Goal: Transaction & Acquisition: Purchase product/service

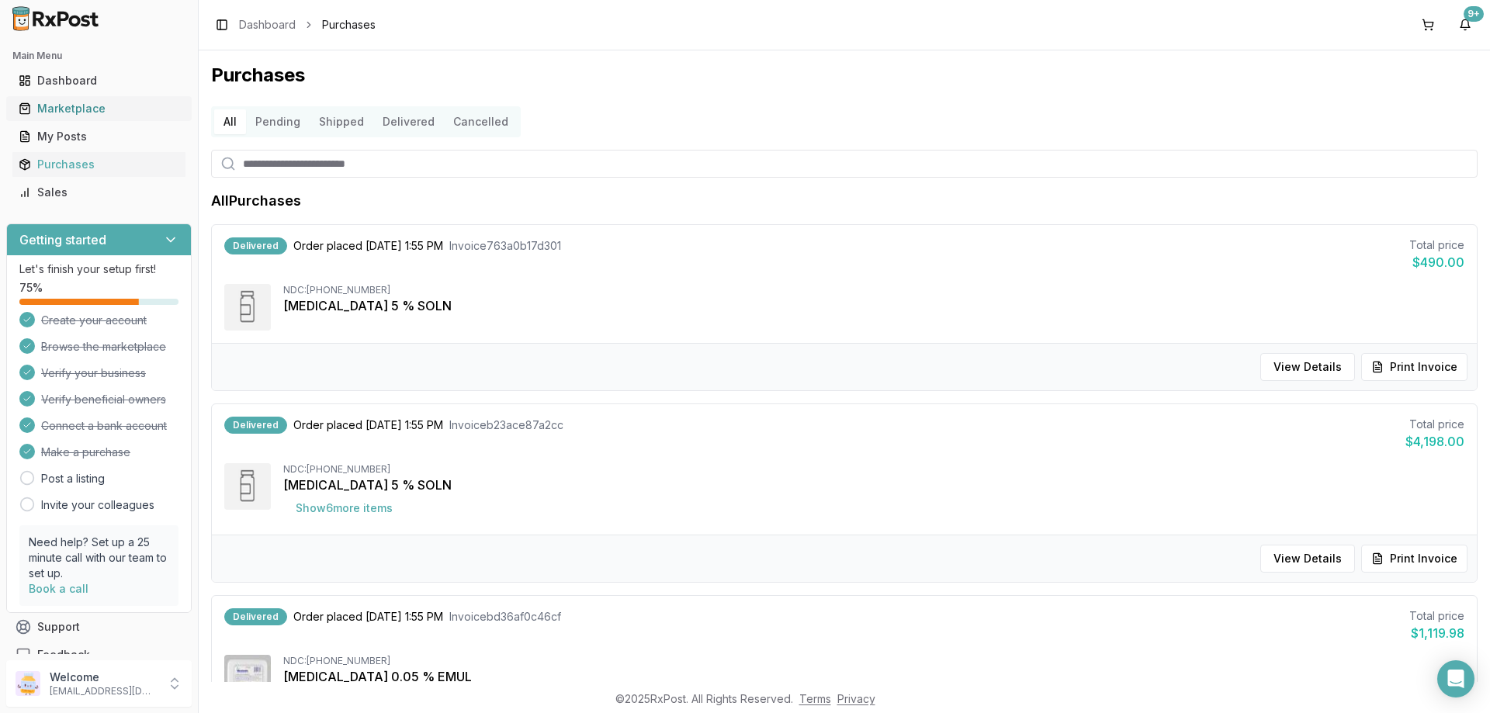
click at [41, 106] on div "Marketplace" at bounding box center [99, 109] width 161 height 16
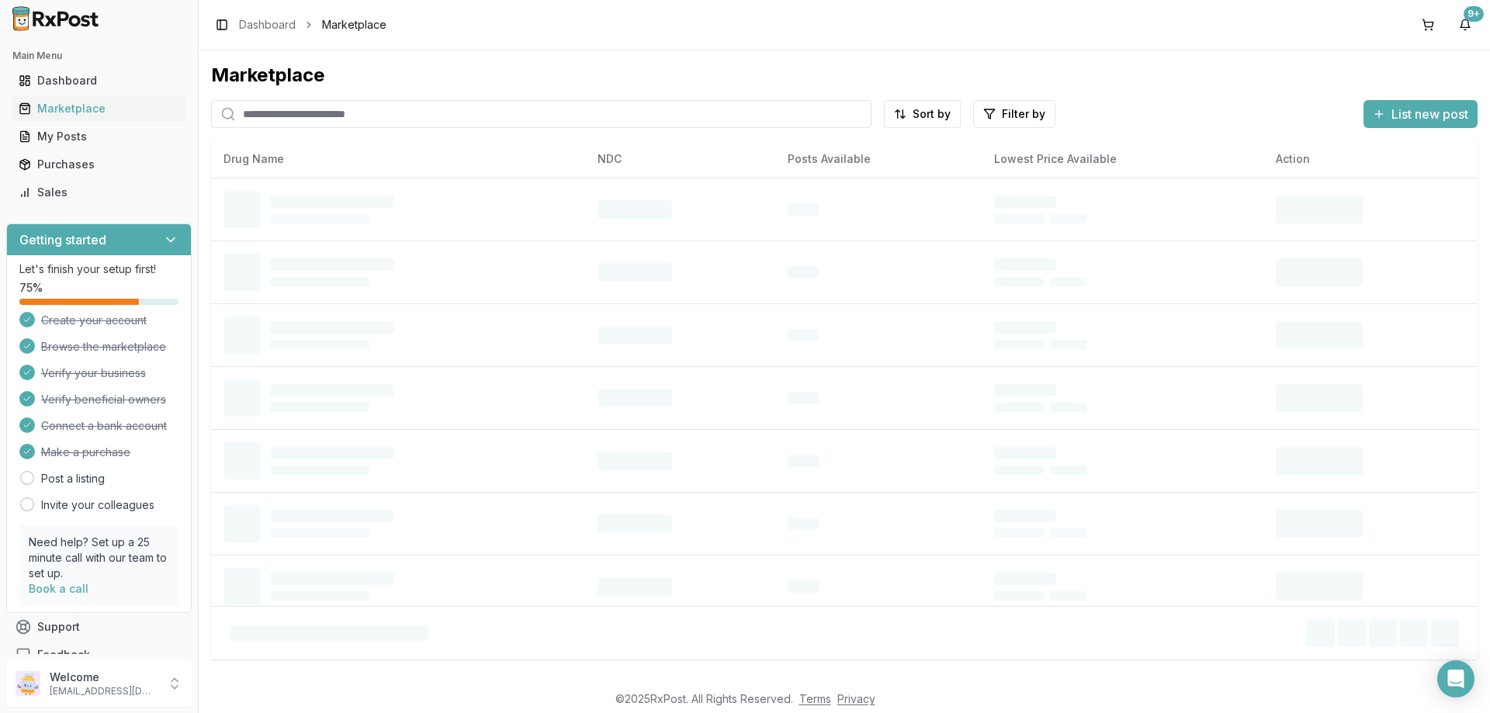
click at [299, 108] on input "search" at bounding box center [541, 114] width 660 height 28
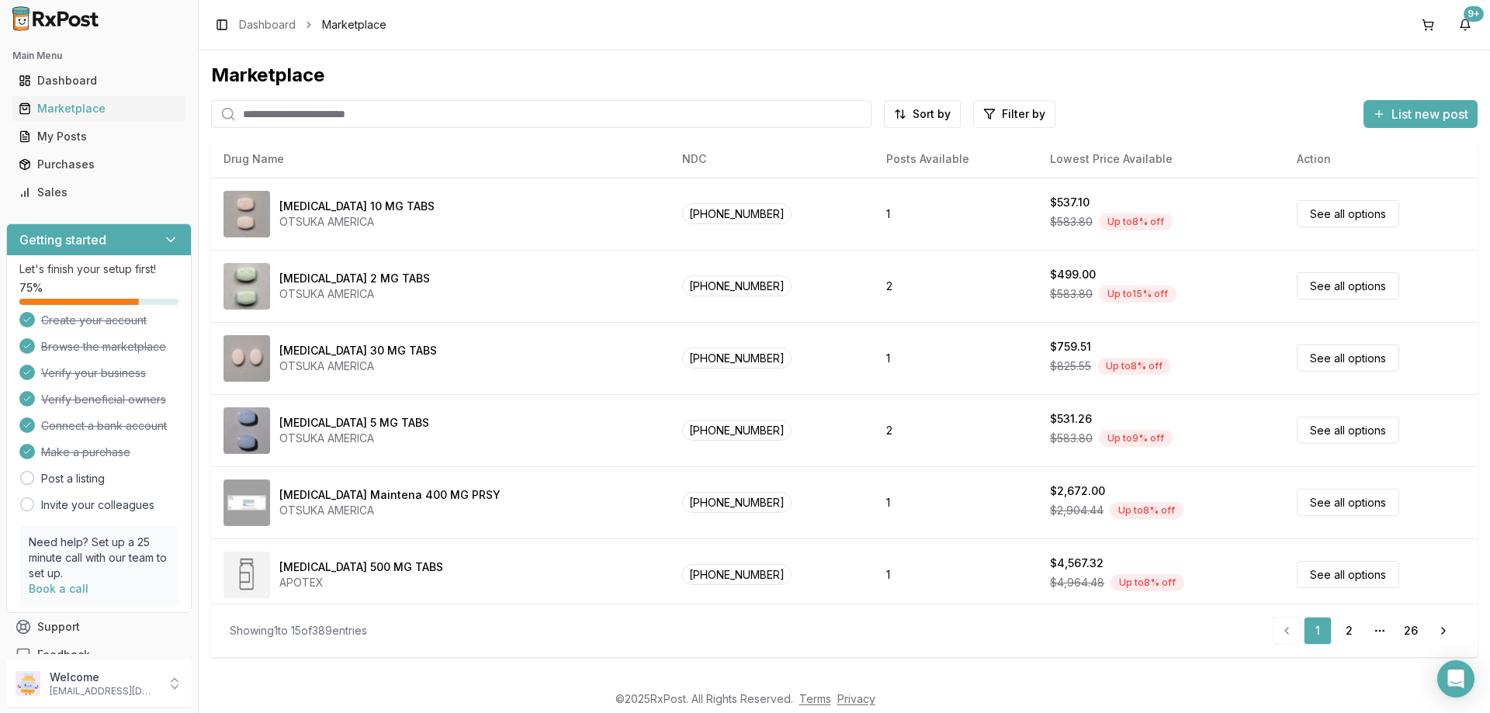
click at [479, 104] on input "search" at bounding box center [541, 114] width 660 height 28
type input "******"
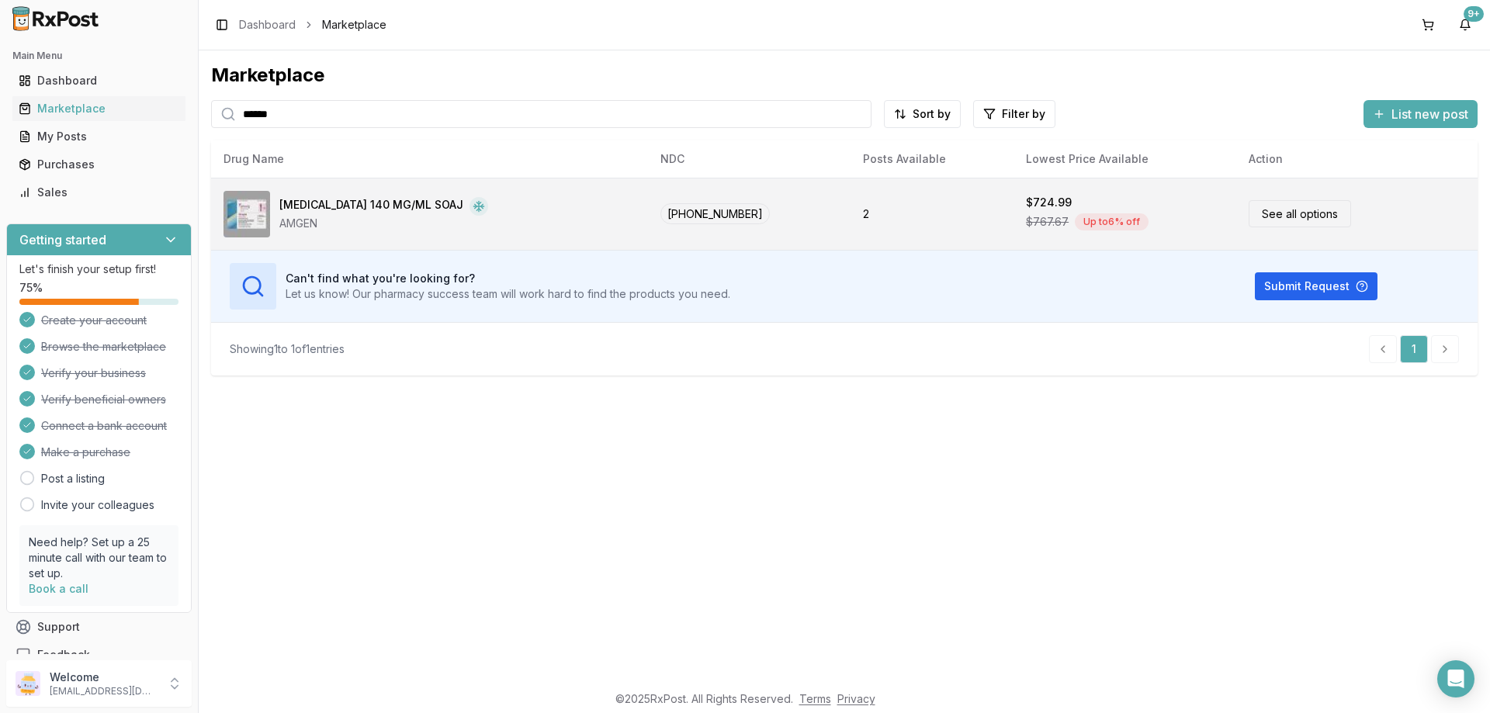
click at [1279, 225] on link "See all options" at bounding box center [1299, 213] width 102 height 27
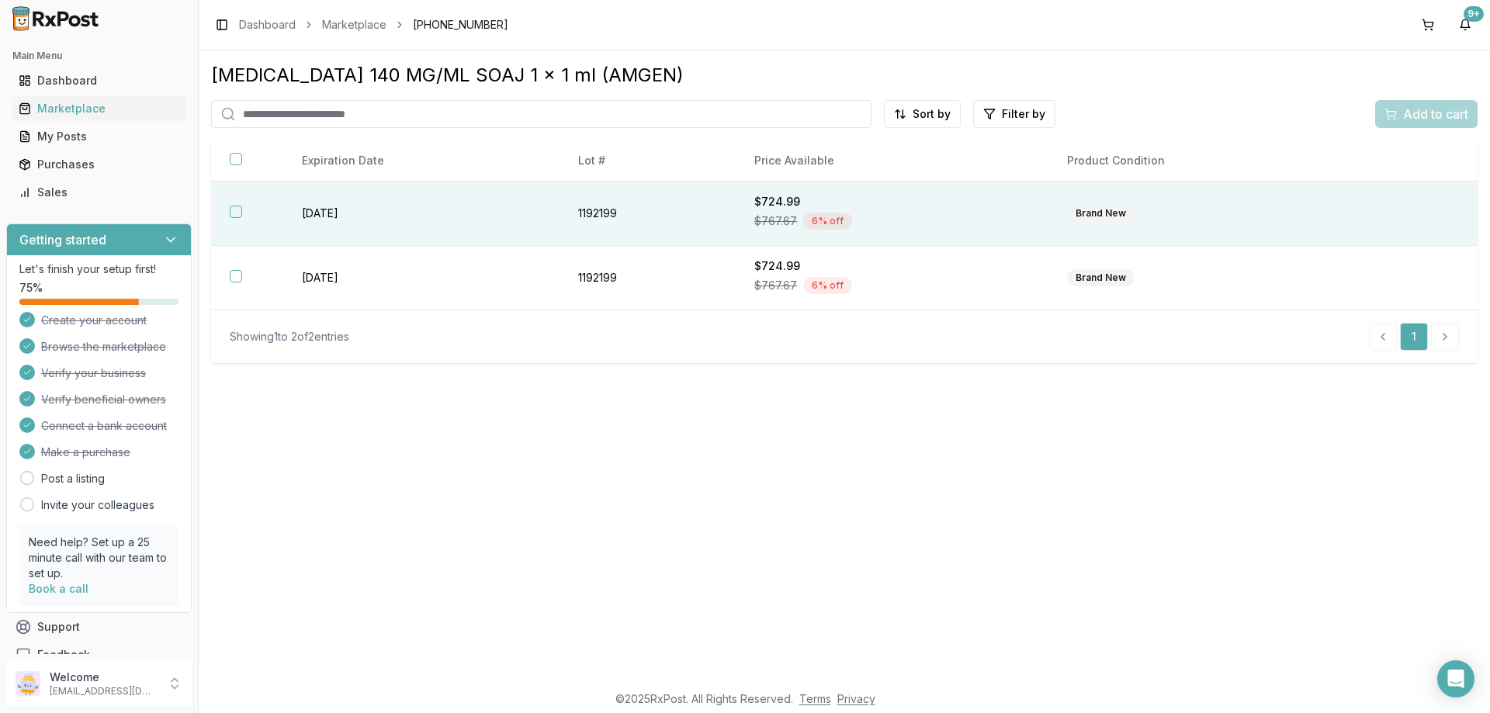
click at [243, 209] on th at bounding box center [247, 214] width 72 height 64
click at [1407, 115] on span "Add to cart" at bounding box center [1435, 114] width 65 height 19
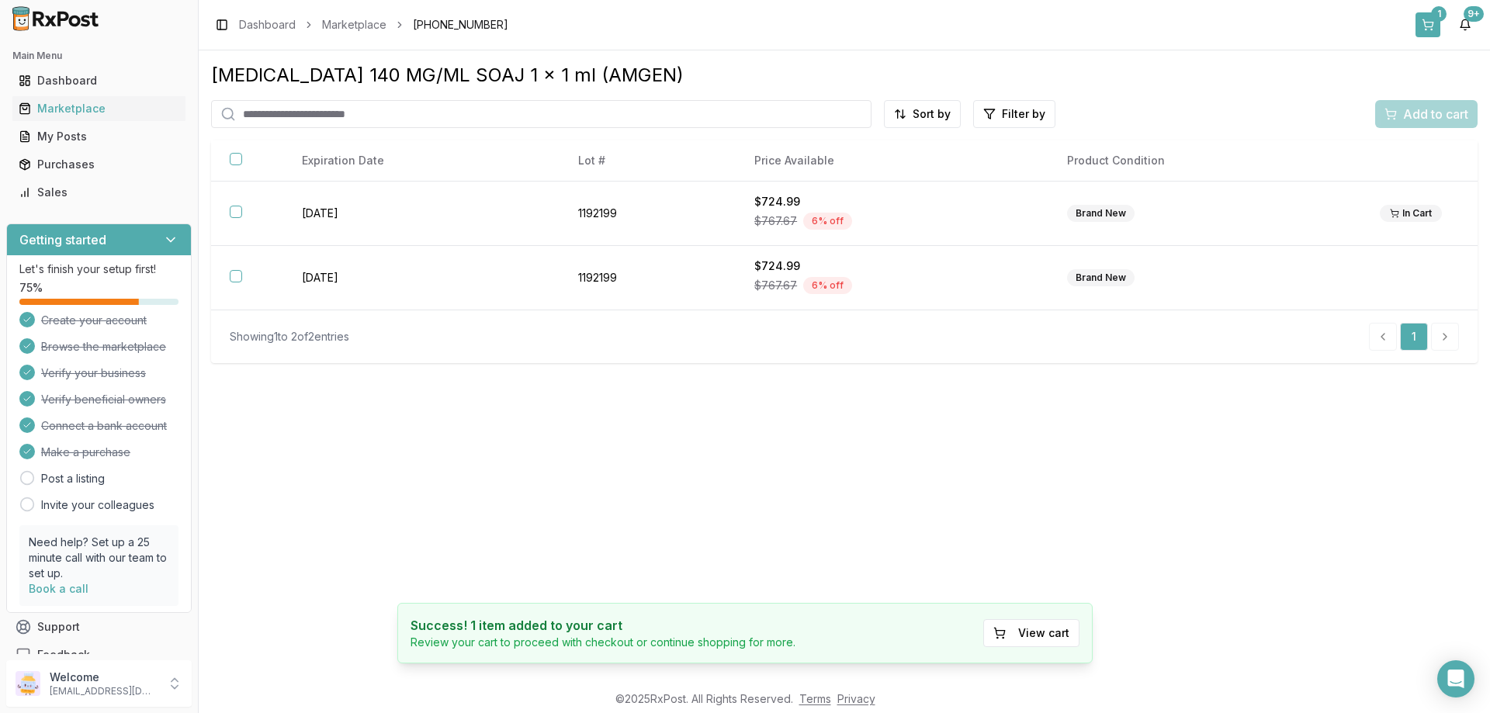
click at [1425, 26] on button "1" at bounding box center [1427, 24] width 25 height 25
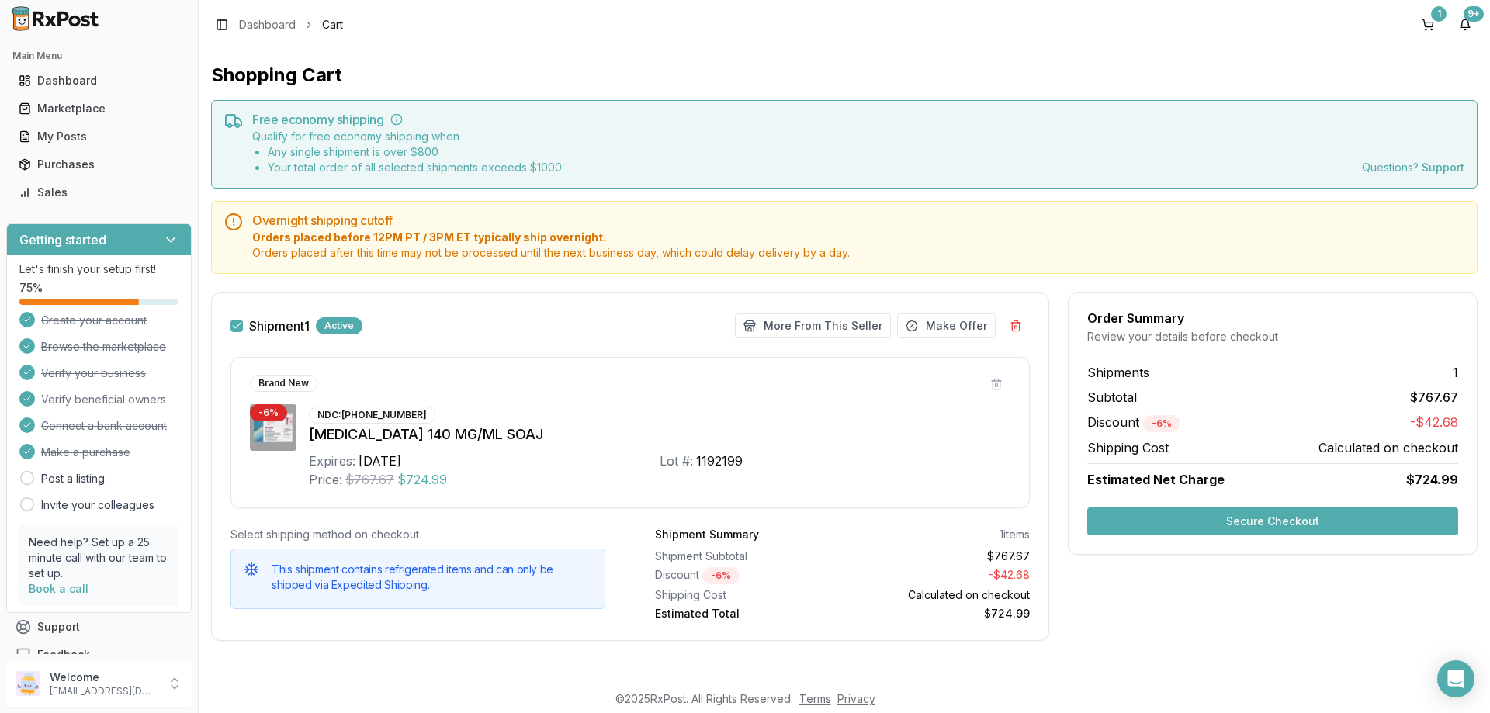
click at [1342, 515] on button "Secure Checkout" at bounding box center [1272, 521] width 371 height 28
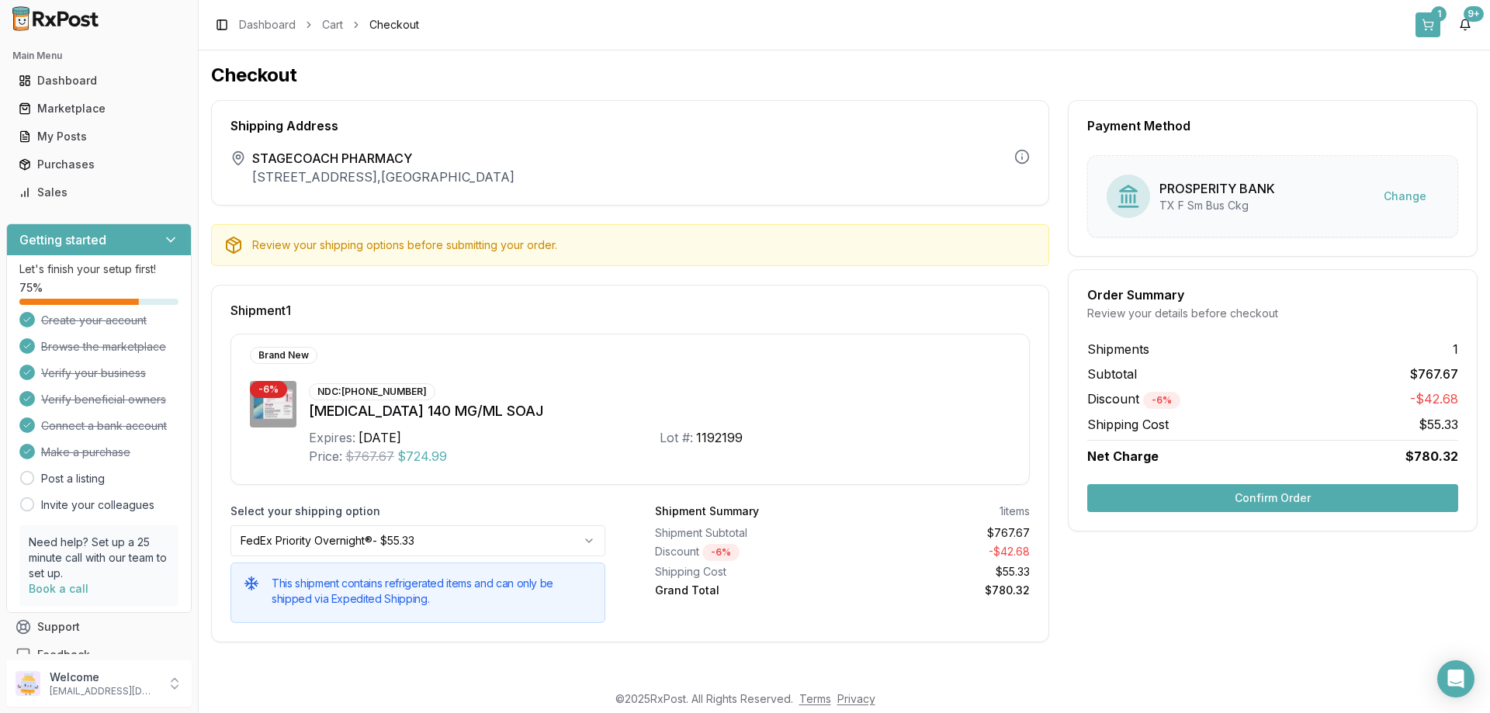
click at [1430, 23] on button "1" at bounding box center [1427, 24] width 25 height 25
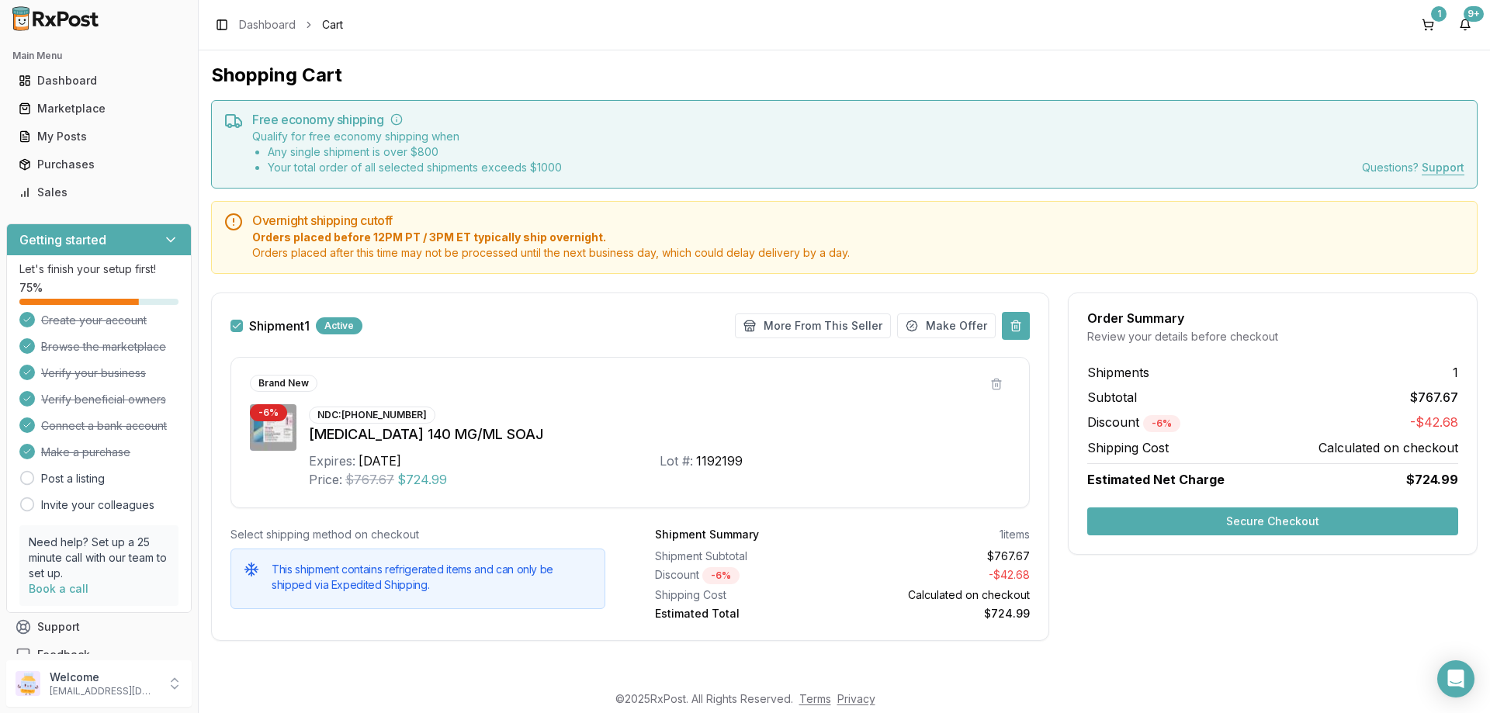
click at [1009, 322] on button at bounding box center [1016, 326] width 28 height 28
